Goal: Check status: Check status

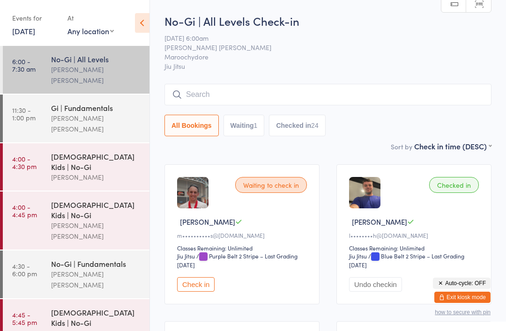
click at [34, 35] on link "5 Sep, 2024" at bounding box center [23, 31] width 23 height 10
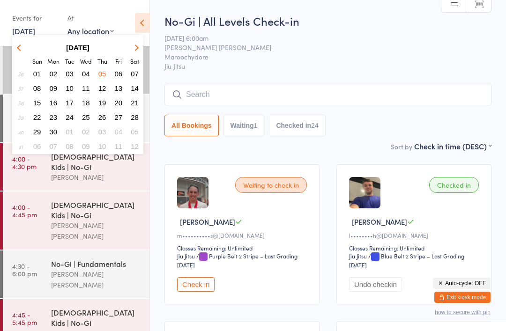
click at [134, 45] on button "button" at bounding box center [135, 47] width 14 height 13
click at [131, 44] on button "button" at bounding box center [135, 47] width 14 height 13
click at [89, 45] on strong "November 2024" at bounding box center [77, 48] width 23 height 8
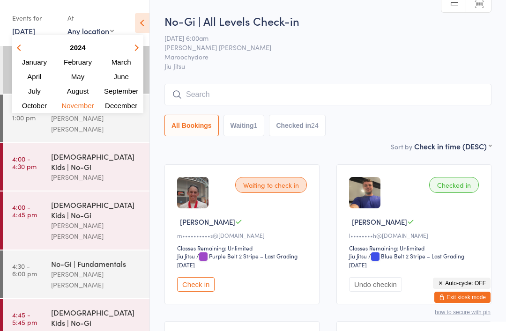
click at [135, 48] on icon "button" at bounding box center [135, 47] width 7 height 7
click at [83, 90] on span "August" at bounding box center [78, 91] width 24 height 8
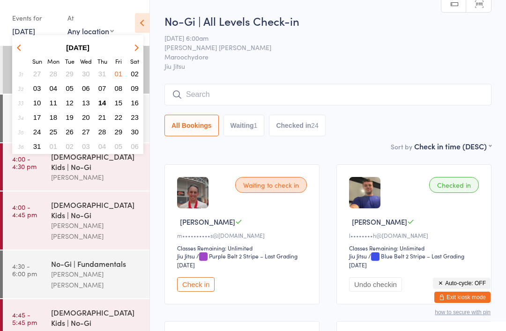
click at [102, 102] on span "14" at bounding box center [102, 103] width 8 height 8
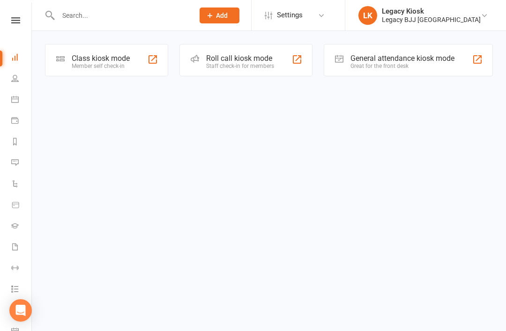
click at [127, 65] on div "Member self check-in" at bounding box center [101, 66] width 58 height 7
